Goal: Information Seeking & Learning: Find specific fact

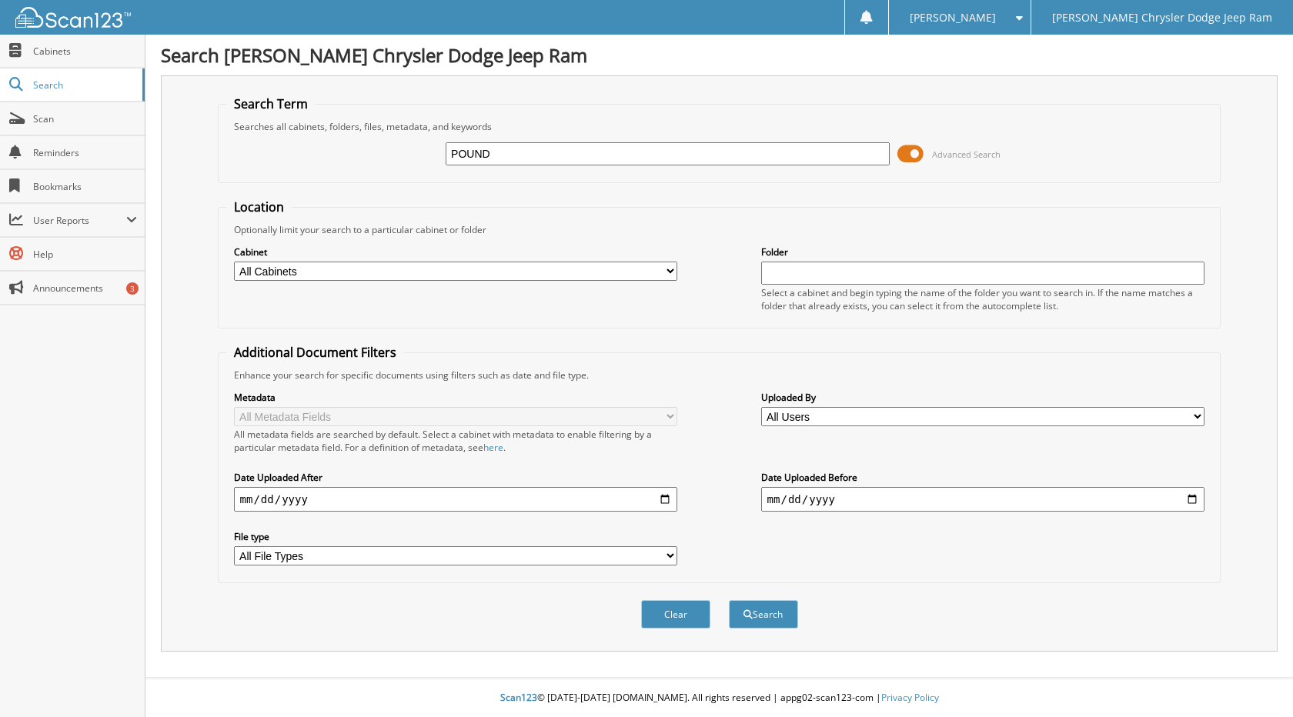
type input "POUND"
click at [729, 600] on button "Search" at bounding box center [763, 614] width 69 height 28
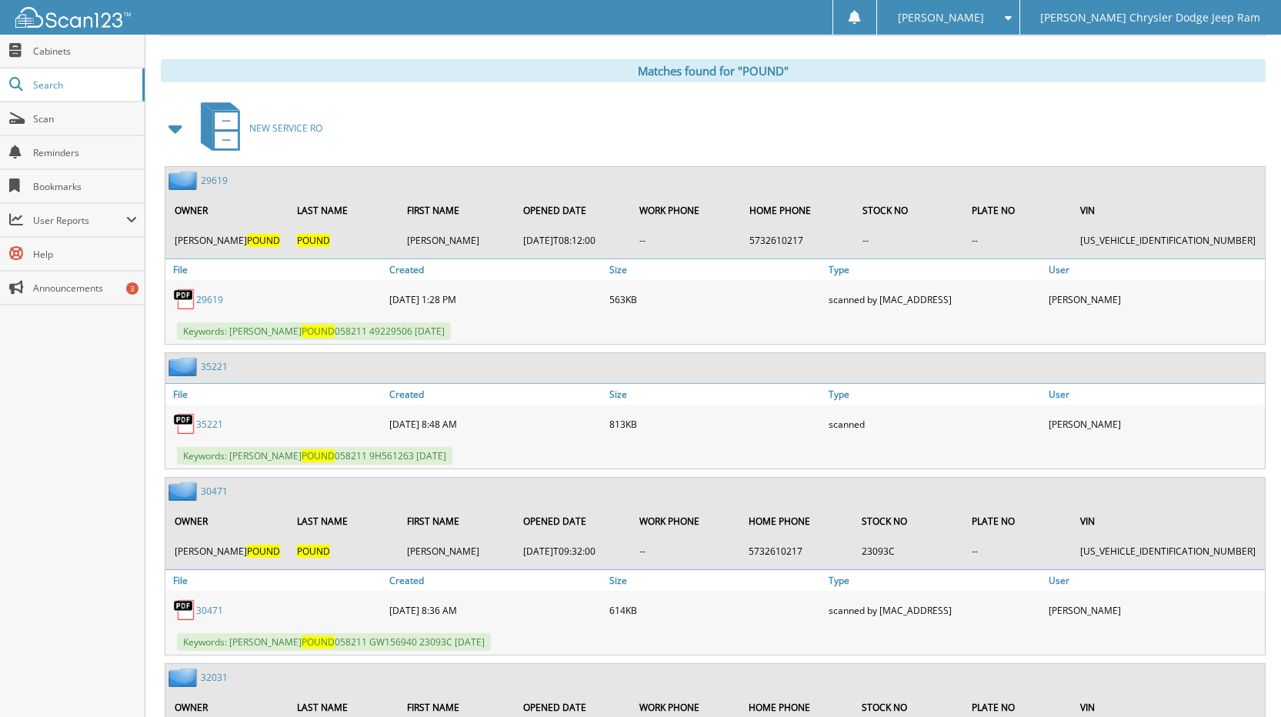
scroll to position [693, 0]
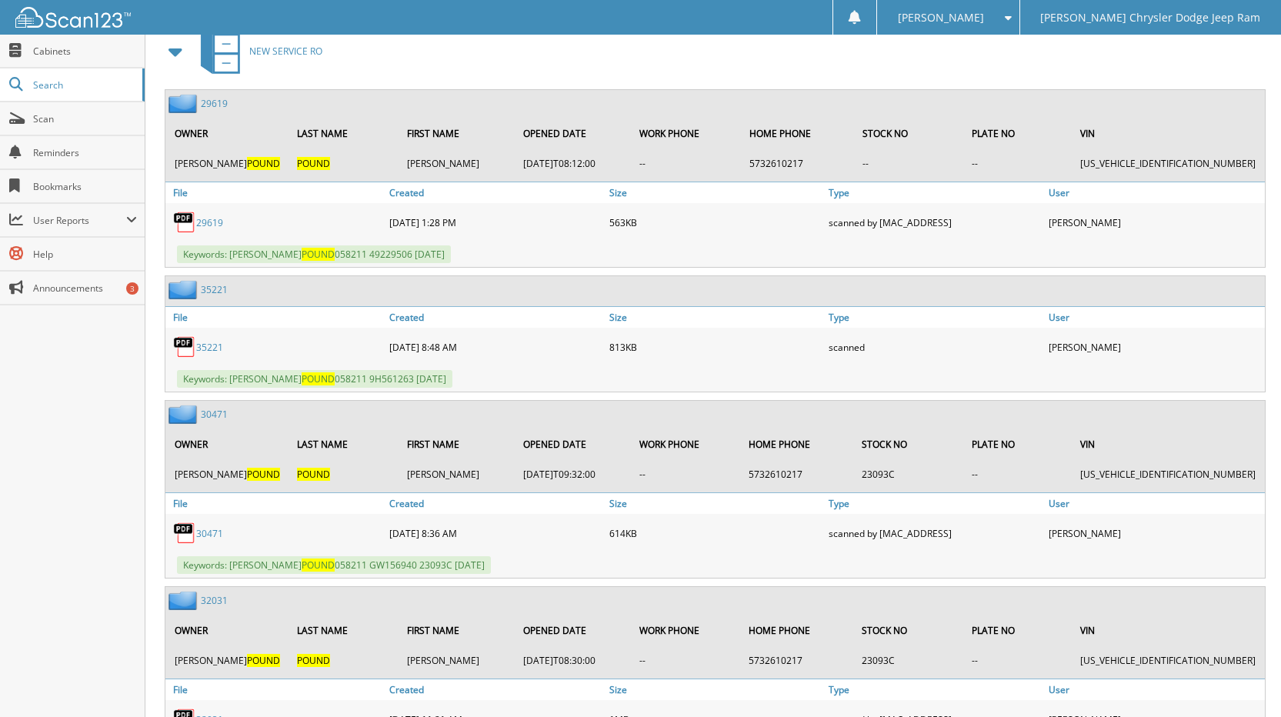
click at [216, 99] on link "29619" at bounding box center [214, 103] width 27 height 13
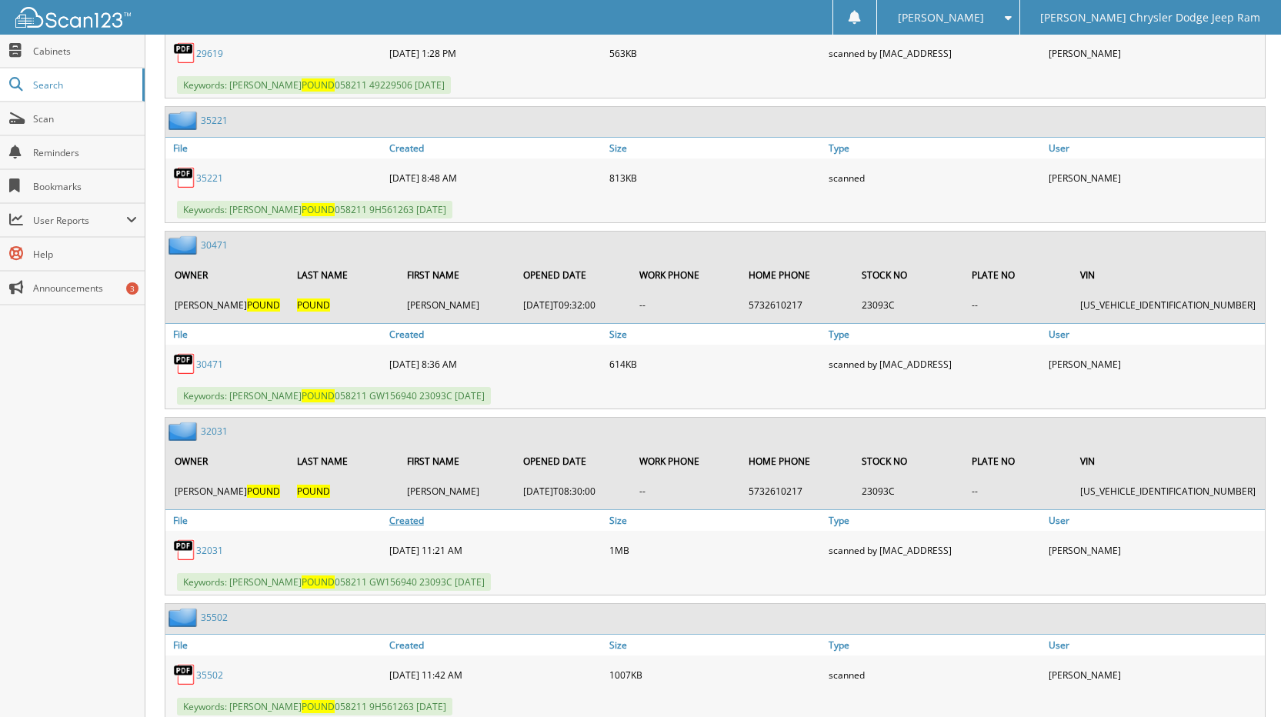
scroll to position [1001, 0]
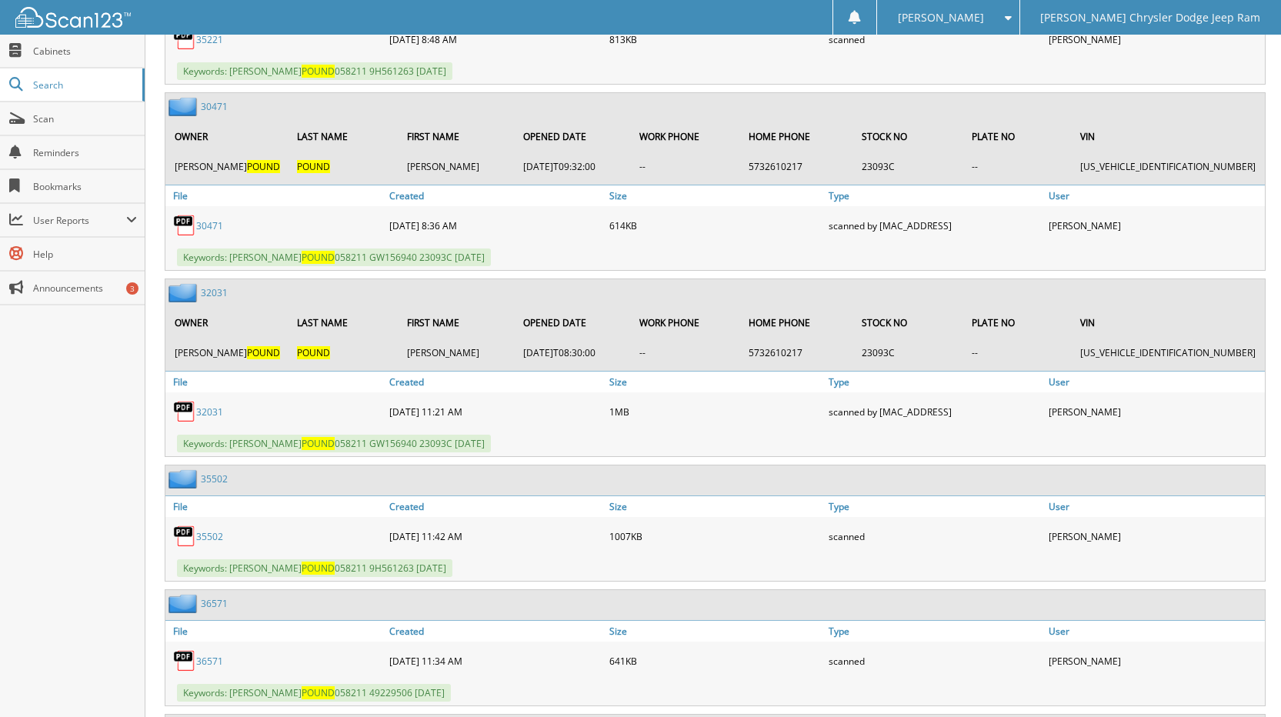
click at [213, 106] on link "30471" at bounding box center [214, 106] width 27 height 13
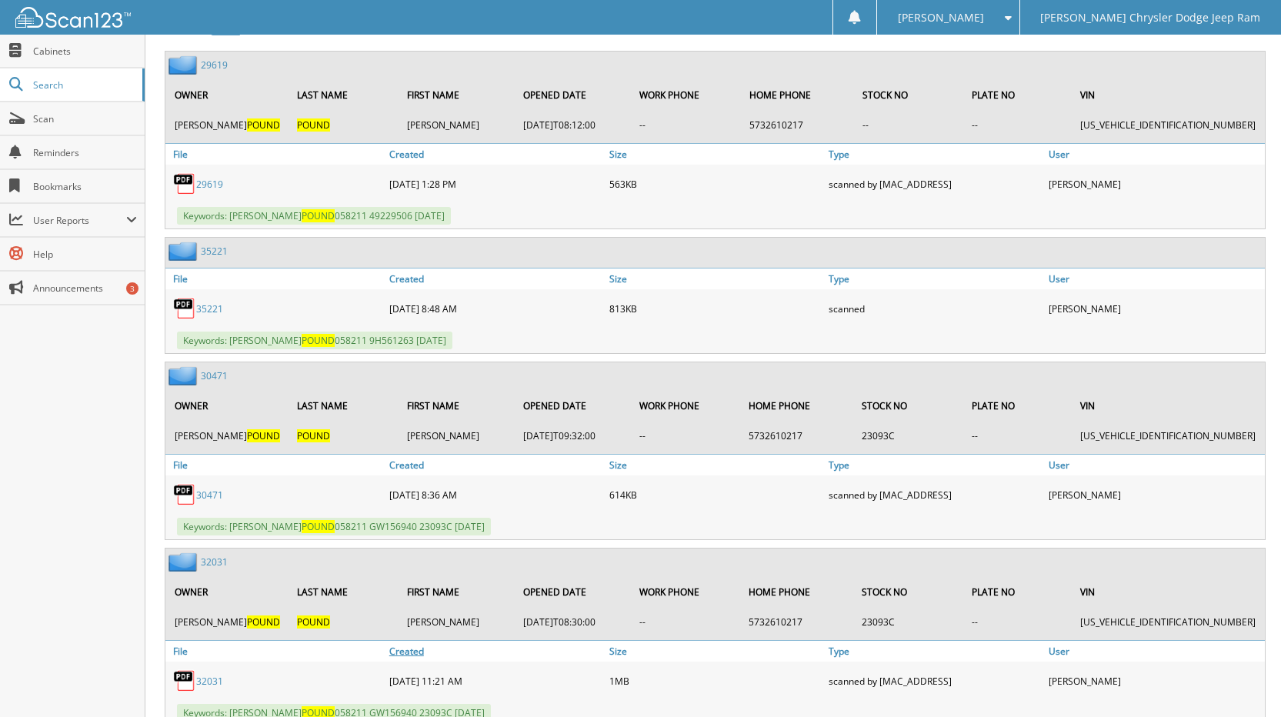
scroll to position [693, 0]
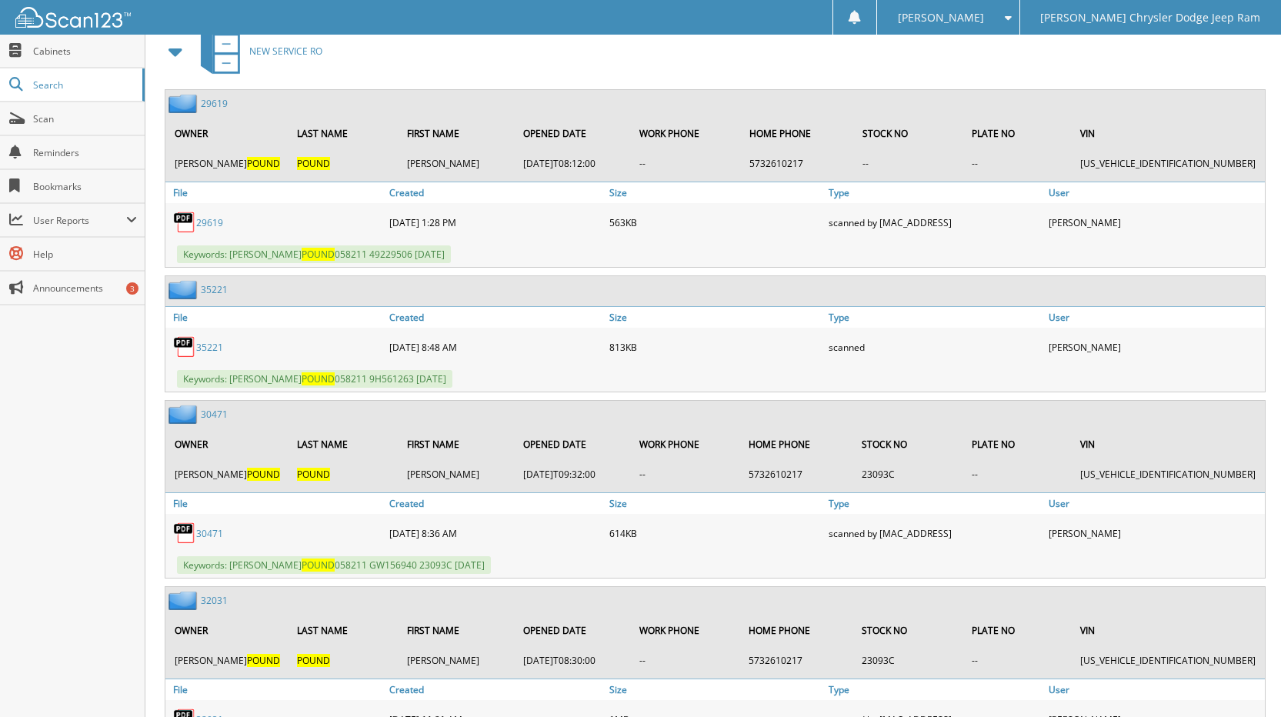
click at [206, 292] on link "35221" at bounding box center [214, 289] width 27 height 13
